Goal: Task Accomplishment & Management: Manage account settings

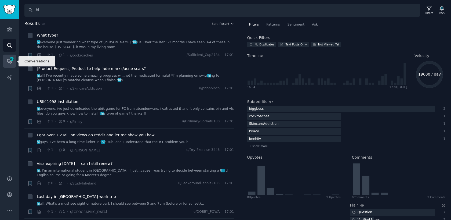
click at [9, 63] on icon "Sidebar" at bounding box center [10, 61] width 6 height 6
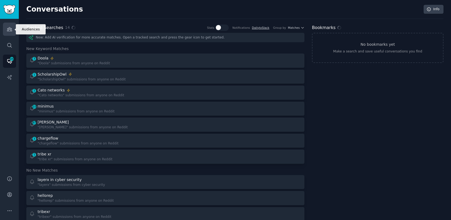
click at [12, 27] on icon "Sidebar" at bounding box center [10, 29] width 6 height 6
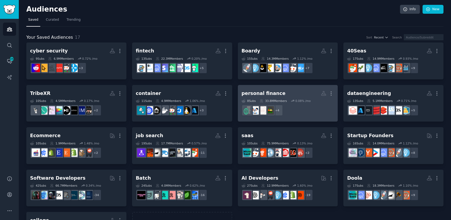
click at [295, 93] on h2 "personal finance More" at bounding box center [288, 93] width 93 height 9
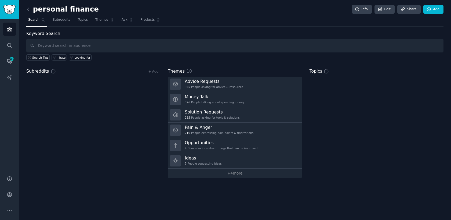
click at [50, 9] on h2 "personal finance" at bounding box center [62, 9] width 73 height 9
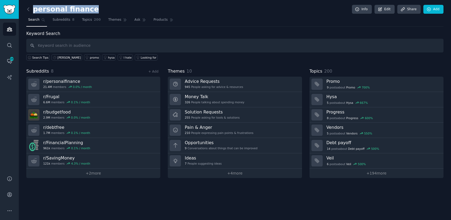
click at [50, 9] on h2 "personal finance" at bounding box center [62, 9] width 73 height 9
click at [81, 11] on h2 "personal finance" at bounding box center [62, 9] width 73 height 9
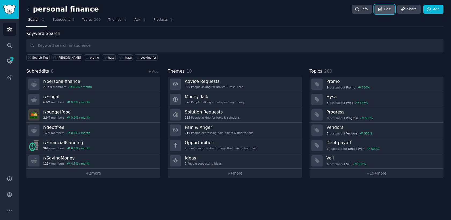
click at [383, 8] on link "Edit" at bounding box center [385, 9] width 20 height 9
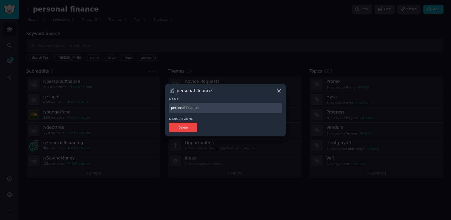
click at [211, 110] on input "personal finance" at bounding box center [225, 108] width 113 height 10
type input "[PERSON_NAME]"
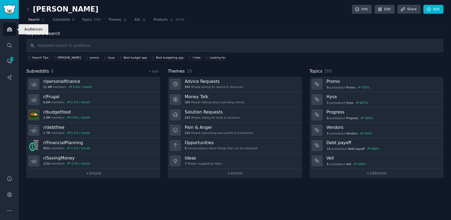
click at [7, 28] on icon "Sidebar" at bounding box center [10, 29] width 6 height 6
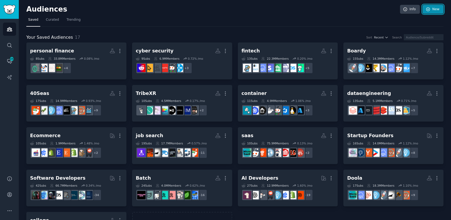
click at [433, 11] on link "New" at bounding box center [433, 9] width 21 height 9
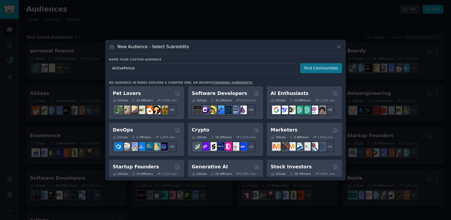
type input "ActiveFence"
click at [310, 70] on button "Find Communities" at bounding box center [321, 68] width 42 height 10
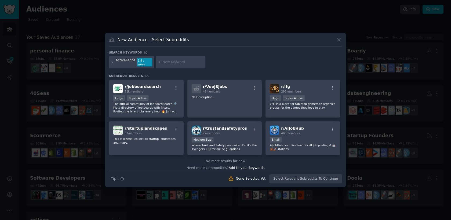
click at [184, 63] on input "text" at bounding box center [183, 62] width 41 height 5
paste input "AskNetsec"
type input "AskNetsec"
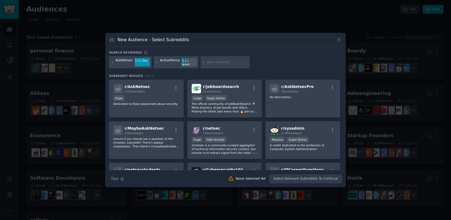
paste input "r/trustandsafetypros, r/ContentModeration, r/ModSupport, r/cybersecurity, r/Ask…"
type input "r/trustandsafetypros, r/ContentModeration, r/ModSupport, r/cybersecurity, r/Ask…"
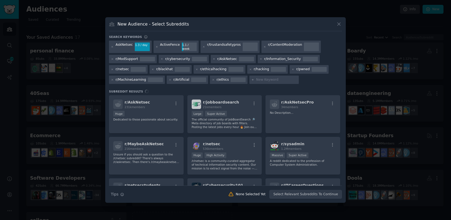
click at [166, 107] on div "r/ AskNetsec 231k members Huge Dedicated to those passionate about security. r/…" at bounding box center [225, 140] width 233 height 90
click at [150, 106] on div "r/ AskNetsec 231k members Huge Dedicated to those passionate about security. r/…" at bounding box center [225, 140] width 233 height 90
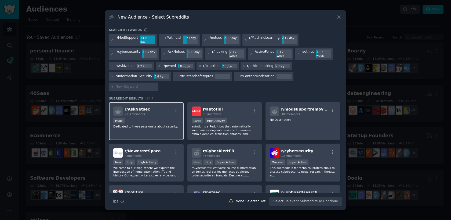
click at [155, 106] on div "r/ AskNetsec 231k members" at bounding box center [146, 110] width 66 height 9
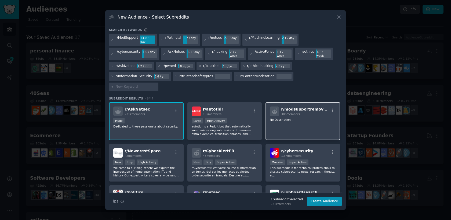
scroll to position [1, 0]
click at [311, 113] on div "r/ modsupportremovals 306 members No Description..." at bounding box center [303, 121] width 75 height 38
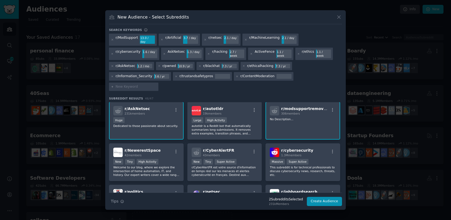
click at [311, 113] on div "r/ modsupportremovals 306 members No Description..." at bounding box center [303, 121] width 75 height 38
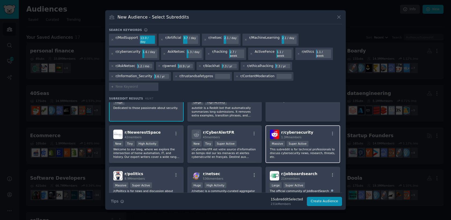
scroll to position [27, 0]
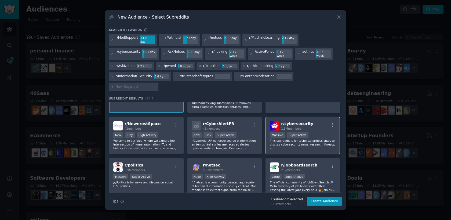
click at [321, 139] on p "This subreddit is for technical professionals to discuss cybersecurity news, re…" at bounding box center [303, 144] width 66 height 11
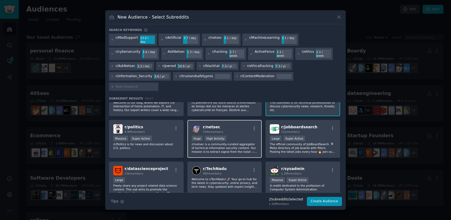
scroll to position [70, 0]
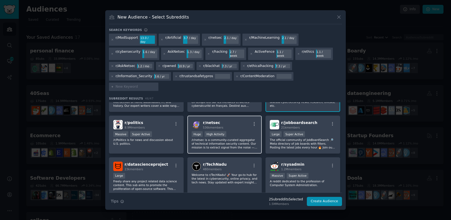
click at [237, 138] on p "/r/netsec is a community-curated aggregator of technical information security c…" at bounding box center [225, 143] width 66 height 11
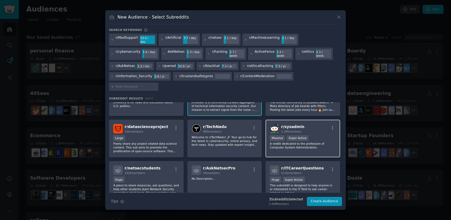
scroll to position [108, 0]
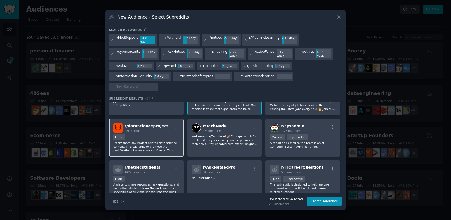
click at [164, 141] on p "Freely share any project related data science content. This sub aims to promote…" at bounding box center [146, 146] width 66 height 11
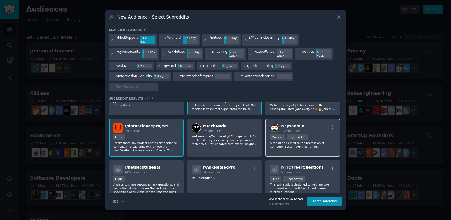
click at [324, 141] on p "A reddit dedicated to the profession of Computer System Administration." at bounding box center [303, 145] width 66 height 8
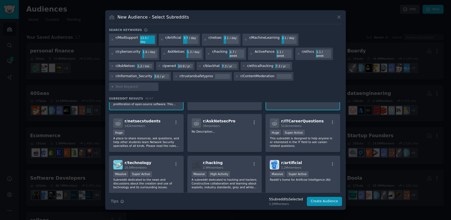
scroll to position [156, 0]
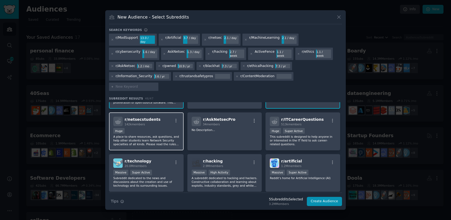
click at [159, 128] on div "Huge" at bounding box center [146, 131] width 66 height 7
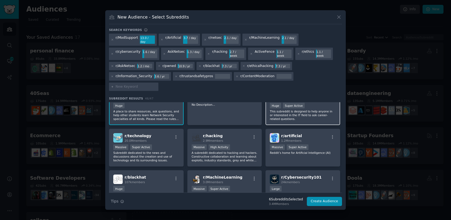
scroll to position [183, 0]
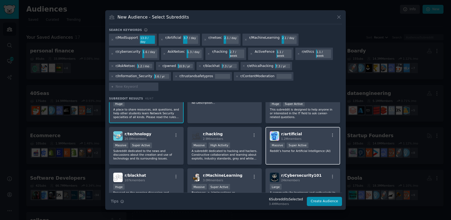
click at [321, 142] on div "Massive Super Active" at bounding box center [303, 145] width 66 height 7
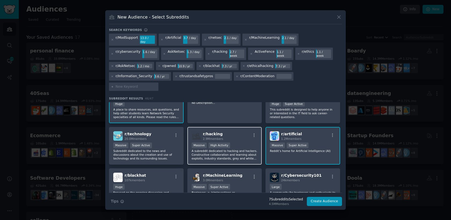
click at [232, 149] on p "A subreddit dedicated to hacking and hackers. Constructive collaboration and le…" at bounding box center [225, 154] width 66 height 11
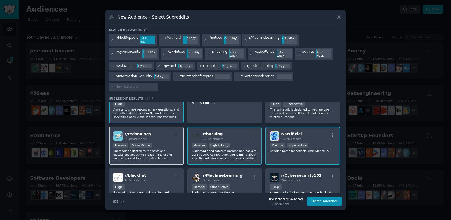
click at [149, 149] on p "Subreddit dedicated to the news and discussions about the creation and use of t…" at bounding box center [146, 154] width 66 height 11
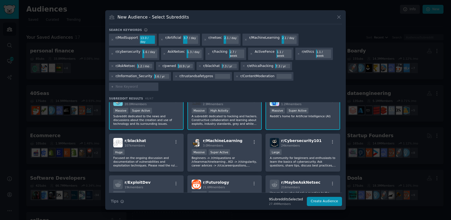
scroll to position [218, 0]
click at [246, 149] on div ">= 95th percentile for submissions / day Massive Super Active" at bounding box center [225, 152] width 66 height 7
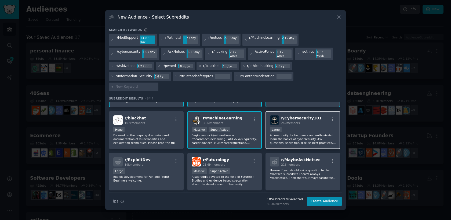
click at [299, 133] on p "A community for beginners and enthusiasts to learn the basics of cybersecurity.…" at bounding box center [303, 138] width 66 height 11
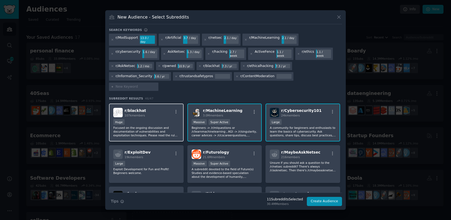
click at [161, 119] on div "Huge" at bounding box center [146, 122] width 66 height 7
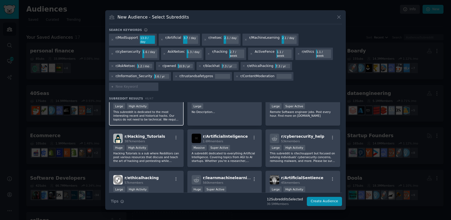
scroll to position [347, 0]
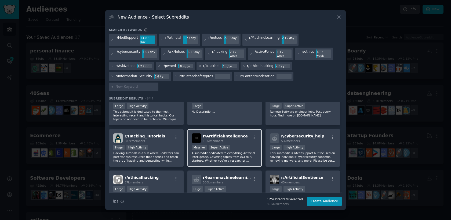
click at [223, 151] on p "A subreddit dedicated to everything Artificial Intelligence. Covering topics fr…" at bounding box center [225, 156] width 66 height 11
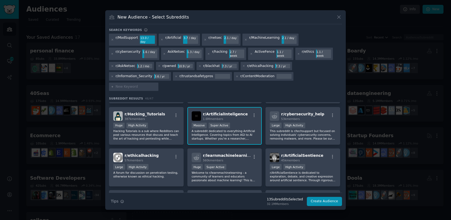
scroll to position [369, 0]
click at [305, 129] on p "This subreddit is r/techsupport but focused on solving individuals' cybersecuri…" at bounding box center [303, 133] width 66 height 11
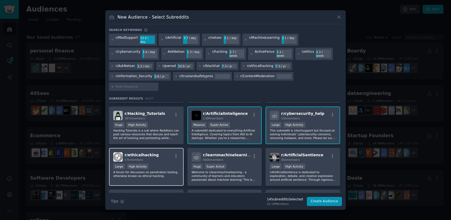
scroll to position [385, 0]
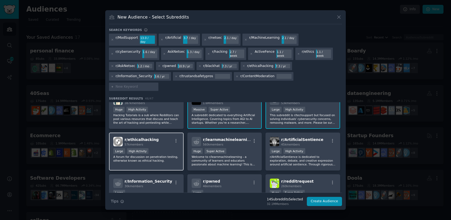
click at [170, 155] on p "A forum for discussion on penetration testing, otherwise known as ethical hacki…" at bounding box center [146, 159] width 66 height 8
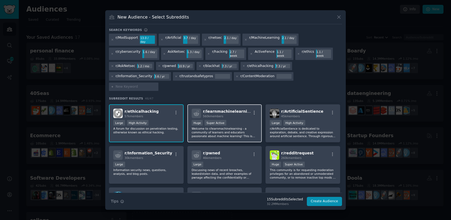
scroll to position [413, 0]
click at [244, 120] on div "Huge Super Active" at bounding box center [225, 123] width 66 height 7
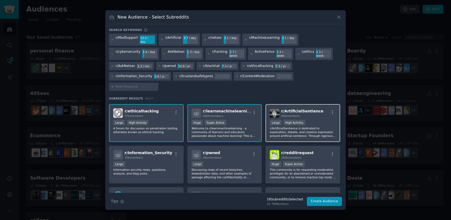
click at [304, 128] on p "r/ArtificialSentience is dedicated to exploration, debate, and creative express…" at bounding box center [303, 131] width 66 height 11
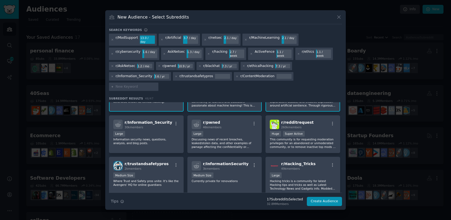
scroll to position [444, 0]
click at [312, 137] on p "This community is for requesting moderation privileges for an abandoned or unmo…" at bounding box center [303, 142] width 66 height 11
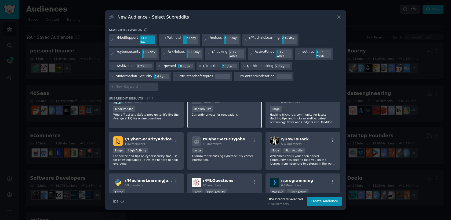
scroll to position [511, 0]
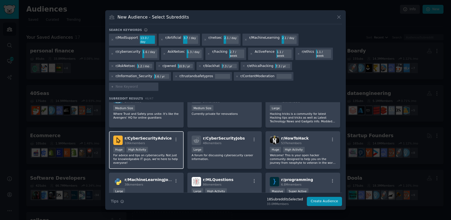
click at [158, 147] on div "Huge High Activity" at bounding box center [146, 150] width 66 height 7
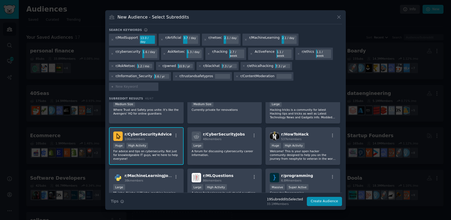
scroll to position [515, 0]
click at [160, 142] on div "Huge High Activity" at bounding box center [146, 145] width 66 height 7
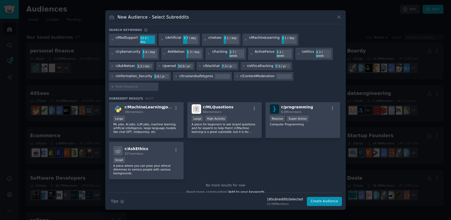
scroll to position [587, 0]
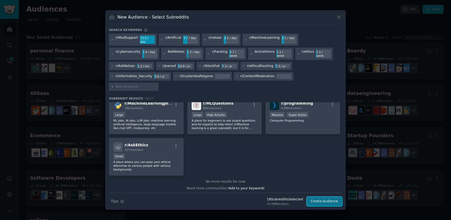
click at [328, 197] on button "Create Audience" at bounding box center [324, 201] width 35 height 9
